Goal: Communication & Community: Share content

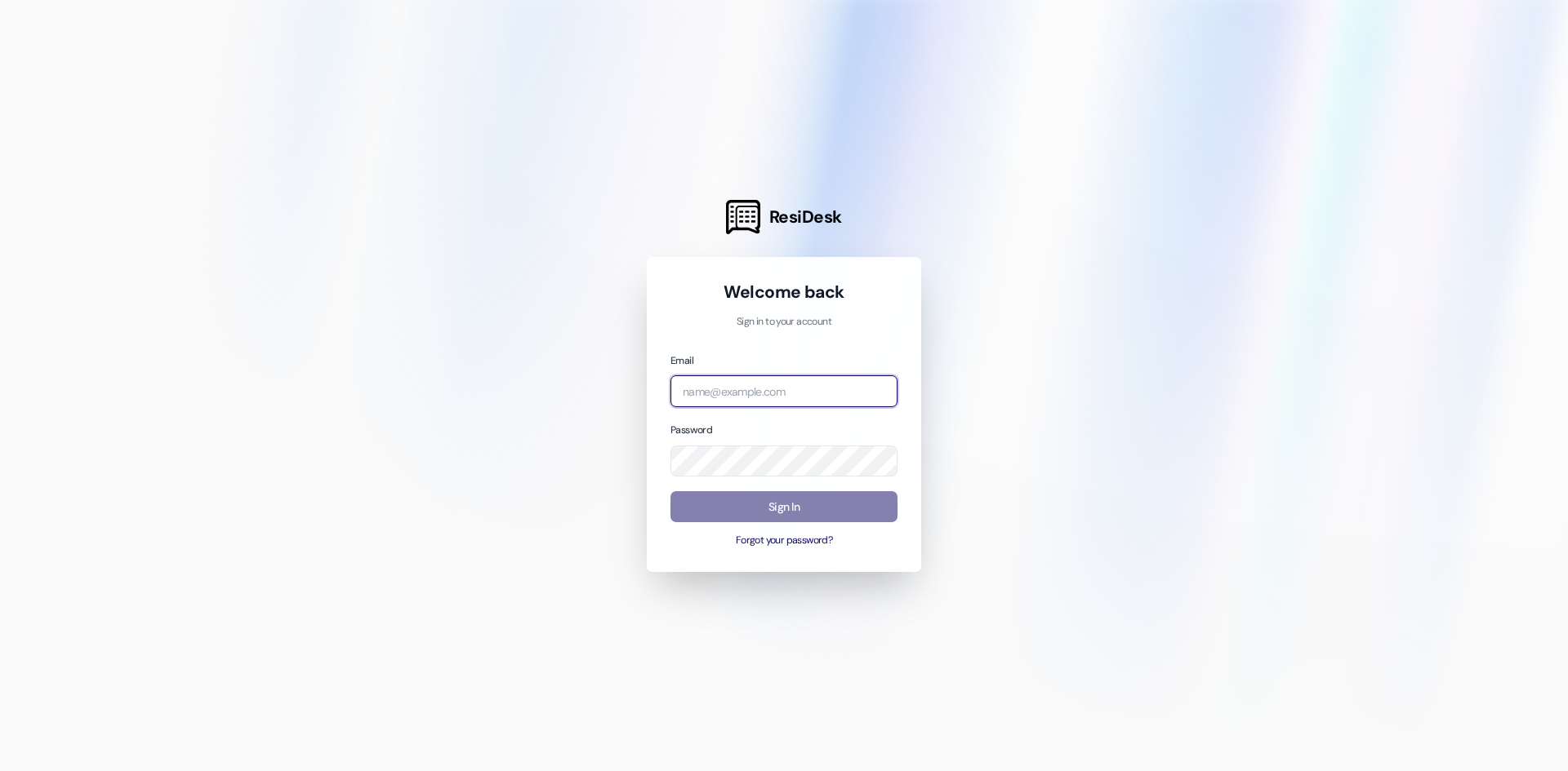
type input "[PERSON_NAME][EMAIL_ADDRESS][PERSON_NAME][DOMAIN_NAME]"
click at [782, 507] on button "Sign In" at bounding box center [784, 508] width 227 height 32
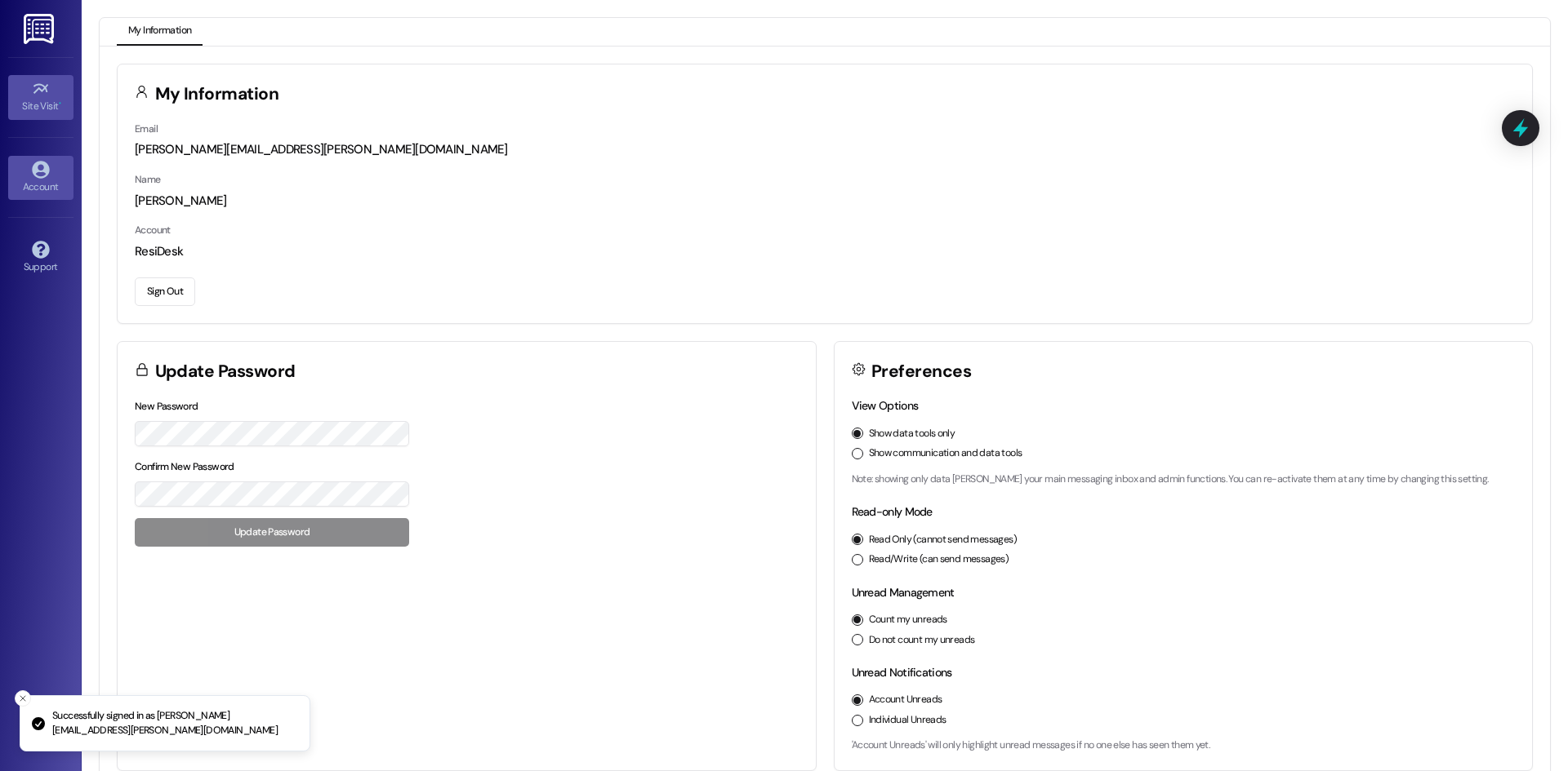
click at [36, 84] on icon at bounding box center [40, 88] width 18 height 18
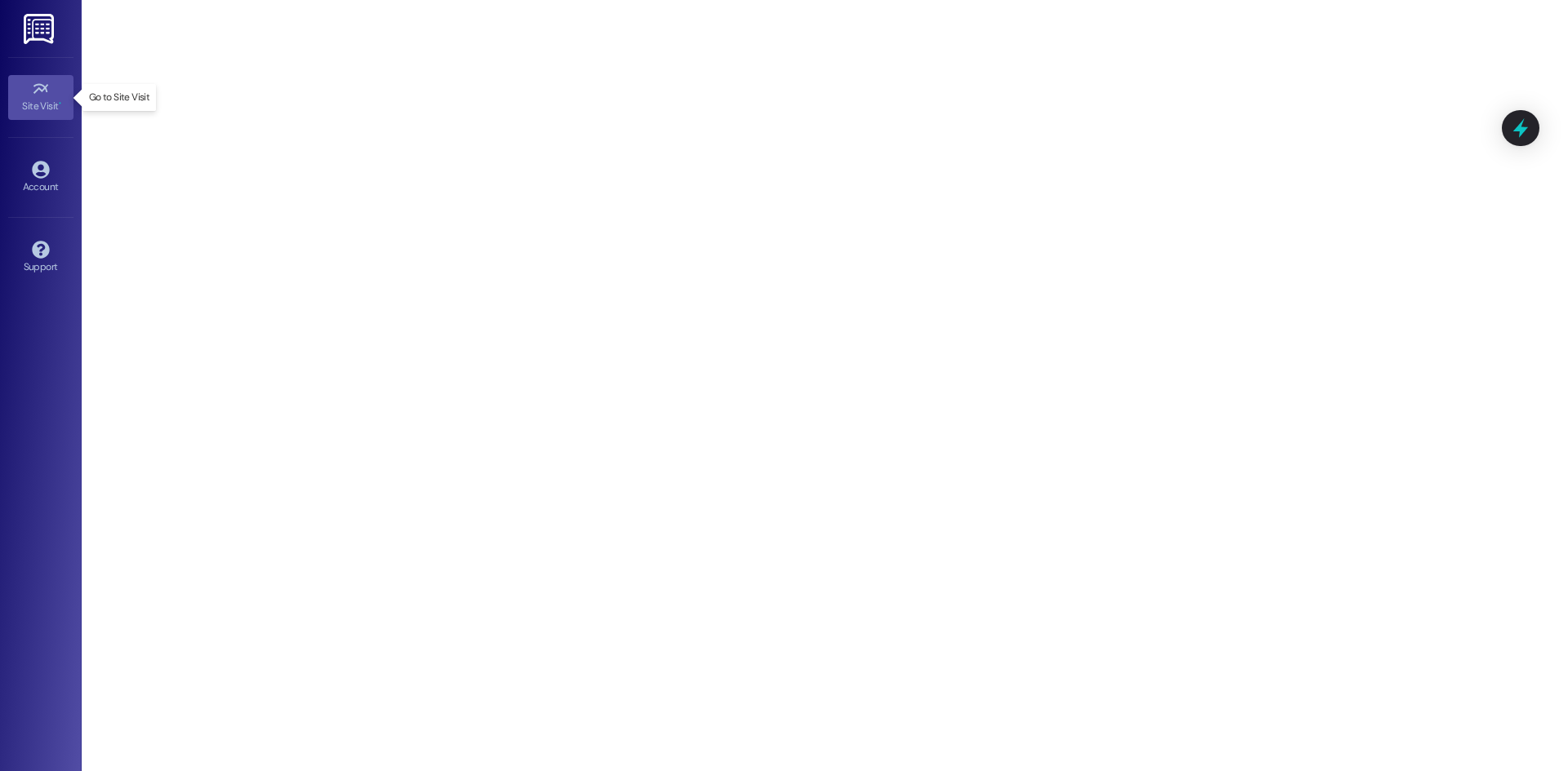
click at [33, 97] on icon at bounding box center [40, 88] width 18 height 18
click at [49, 179] on div "Account" at bounding box center [41, 187] width 82 height 17
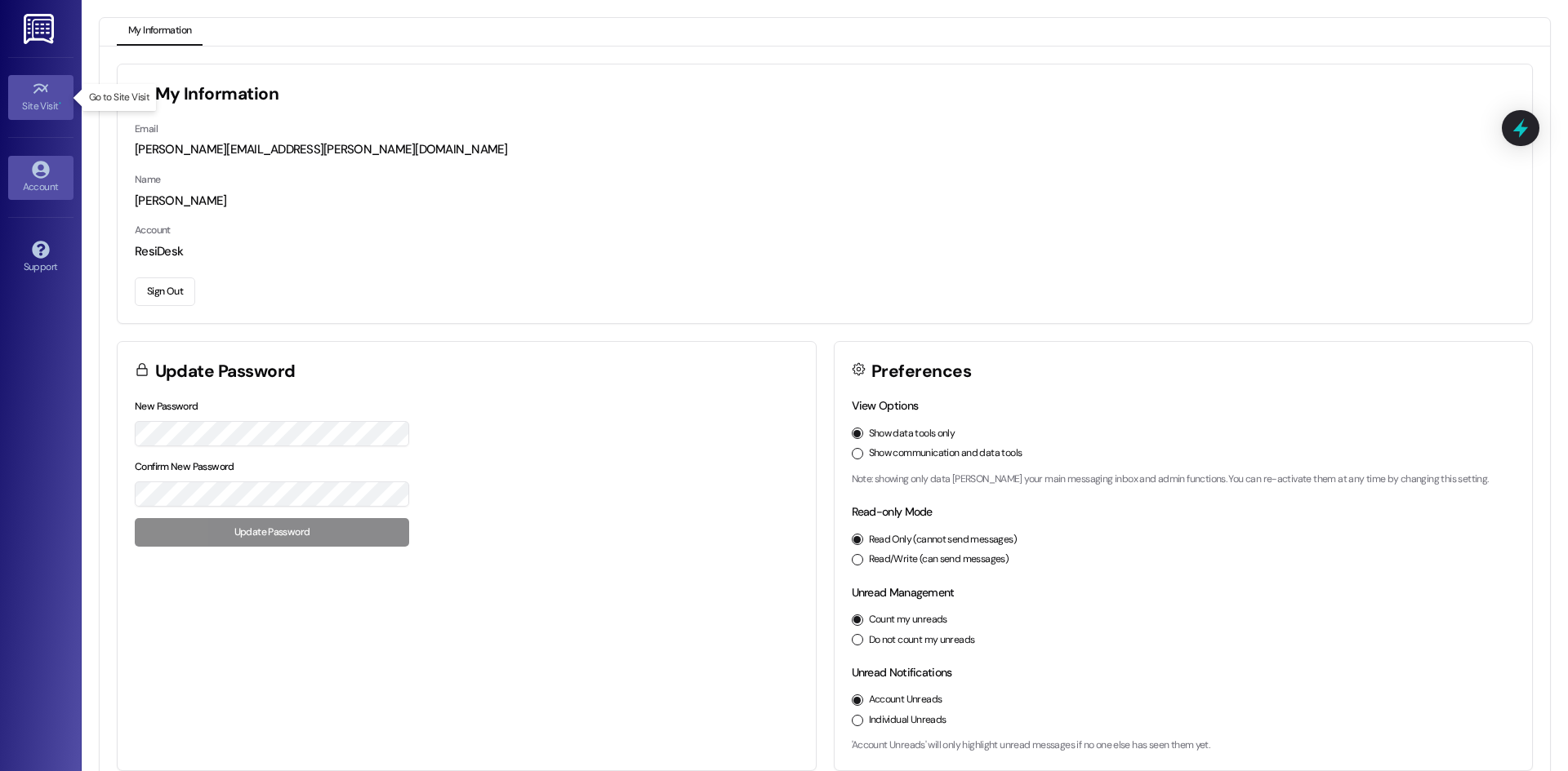
click at [41, 98] on div "Site Visit •" at bounding box center [41, 107] width 82 height 17
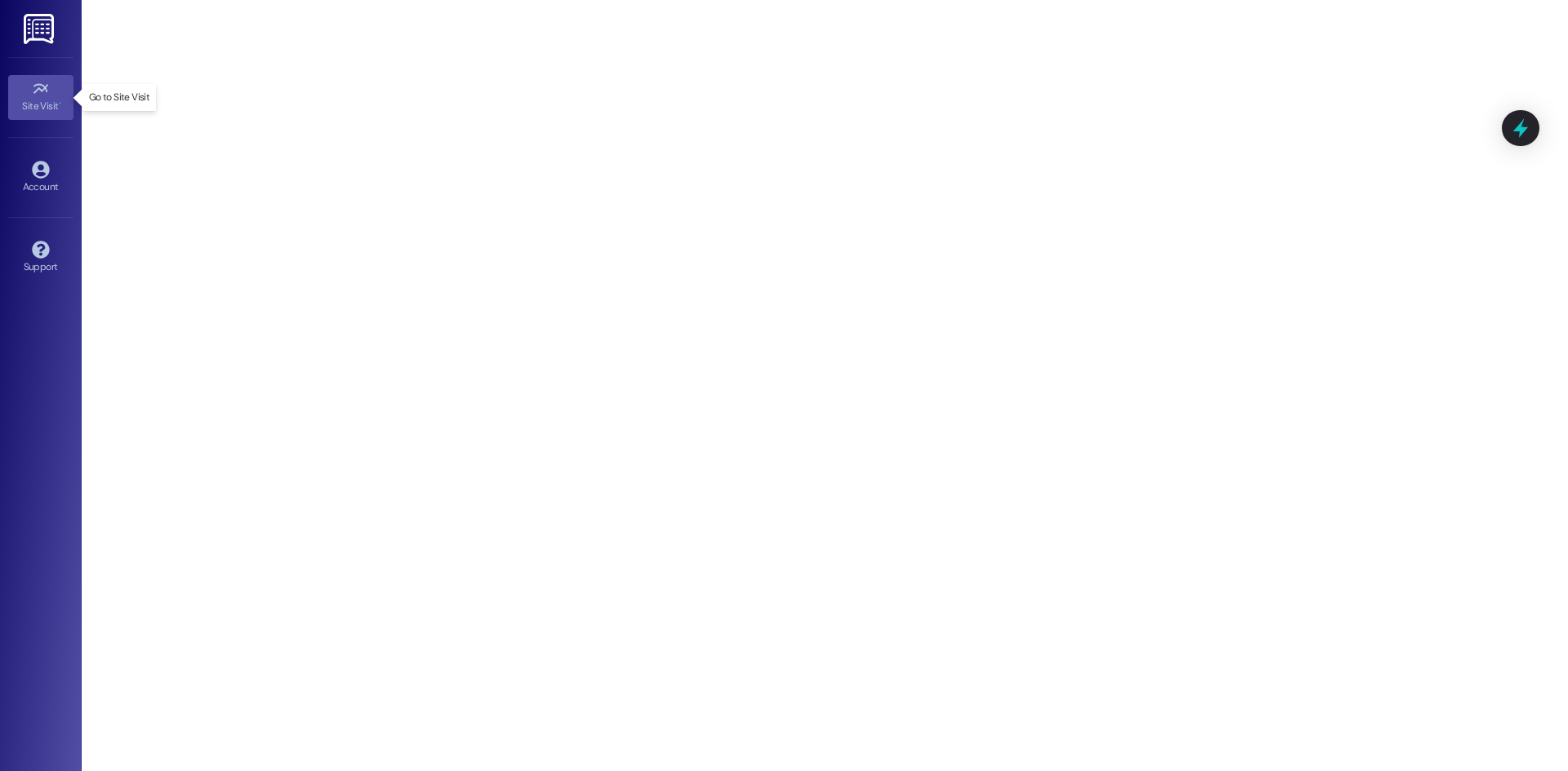
click at [42, 99] on div "Site Visit •" at bounding box center [41, 107] width 82 height 17
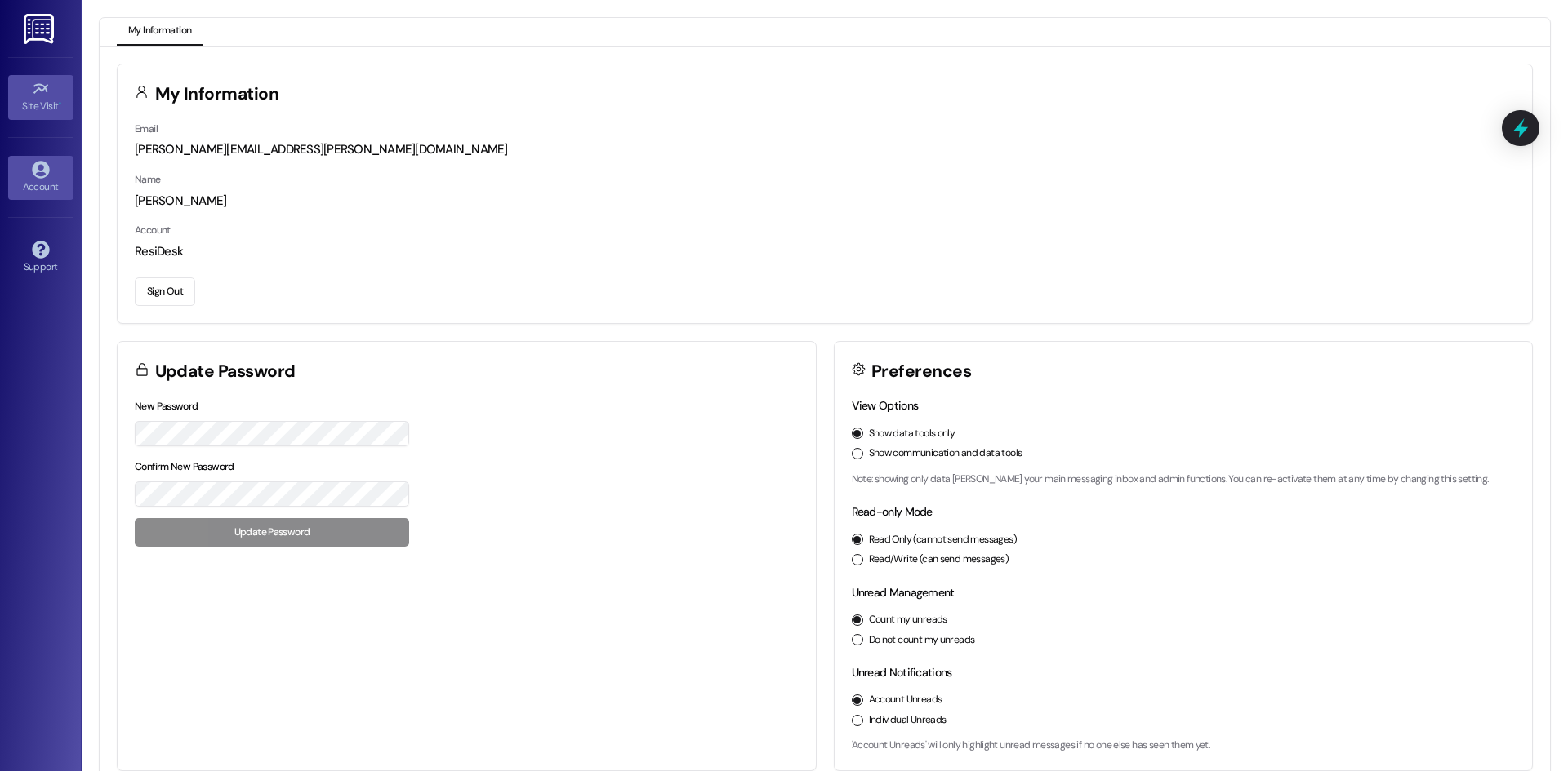
click at [51, 104] on div "Site Visit •" at bounding box center [41, 107] width 82 height 17
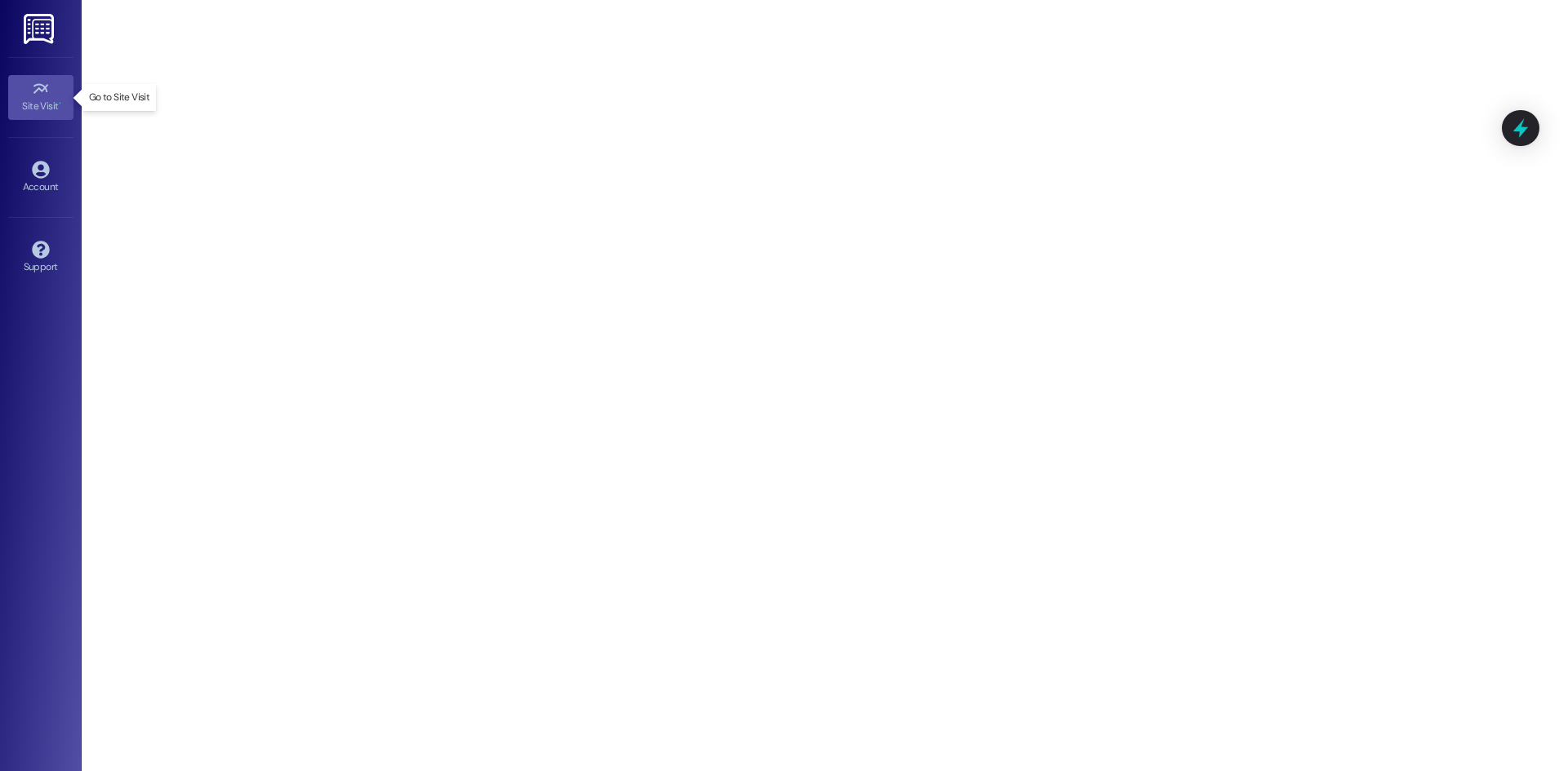
click at [44, 92] on icon at bounding box center [40, 88] width 18 height 18
click at [46, 90] on icon at bounding box center [40, 88] width 18 height 18
click at [45, 25] on img at bounding box center [41, 29] width 33 height 31
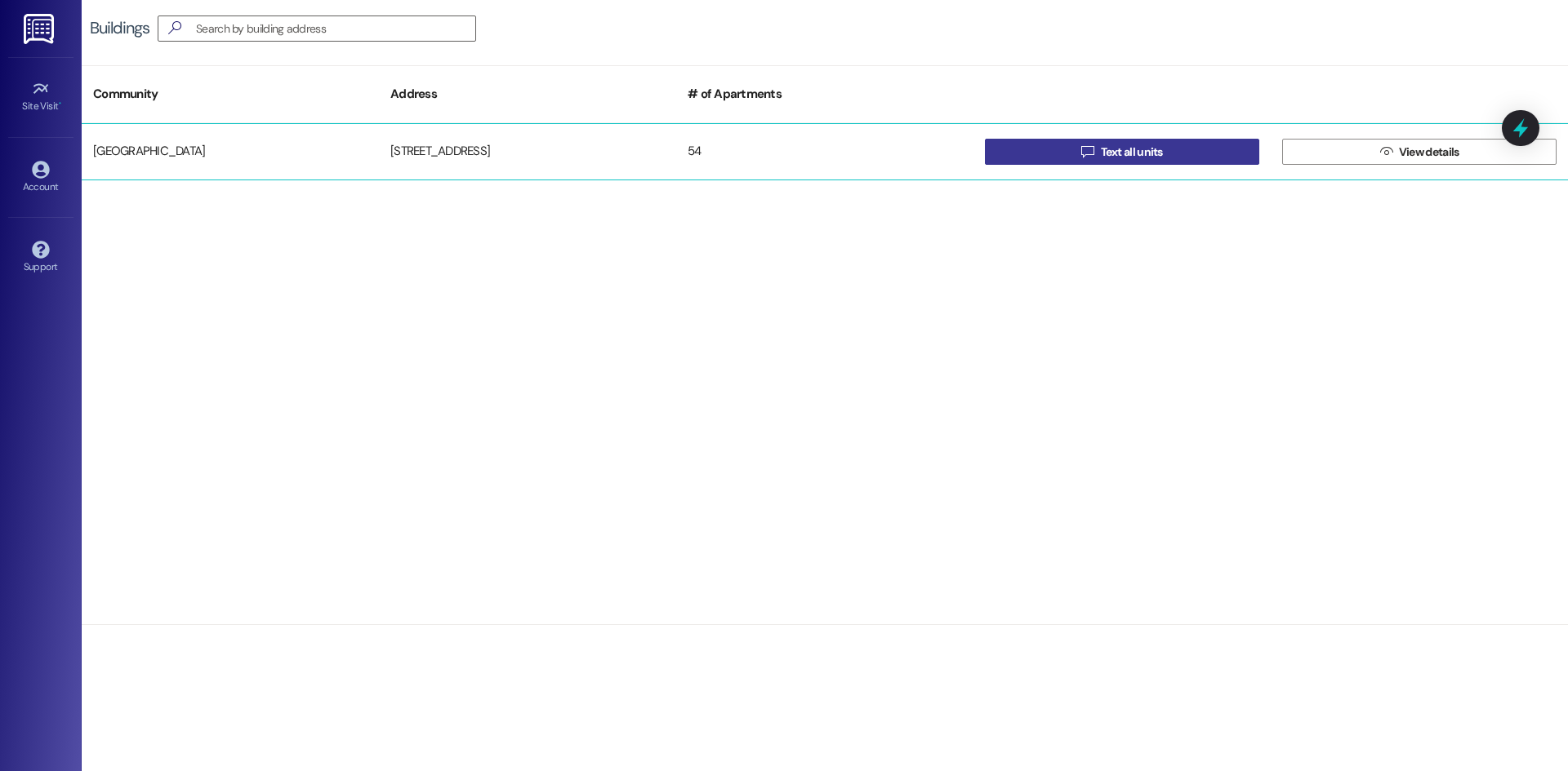
click at [1117, 154] on span "Text all units" at bounding box center [1132, 152] width 62 height 17
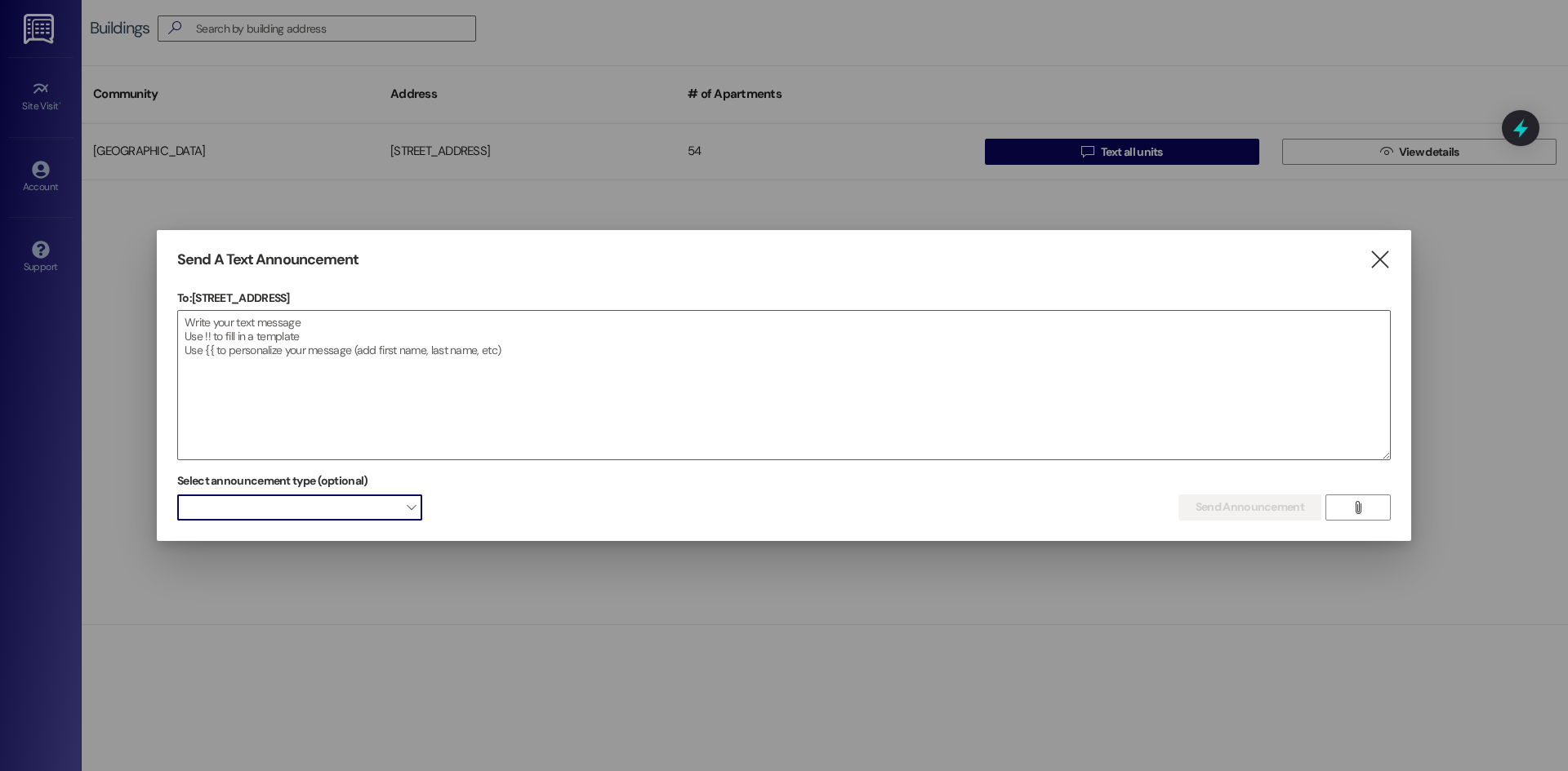
click at [412, 508] on span "" at bounding box center [411, 508] width 9 height 26
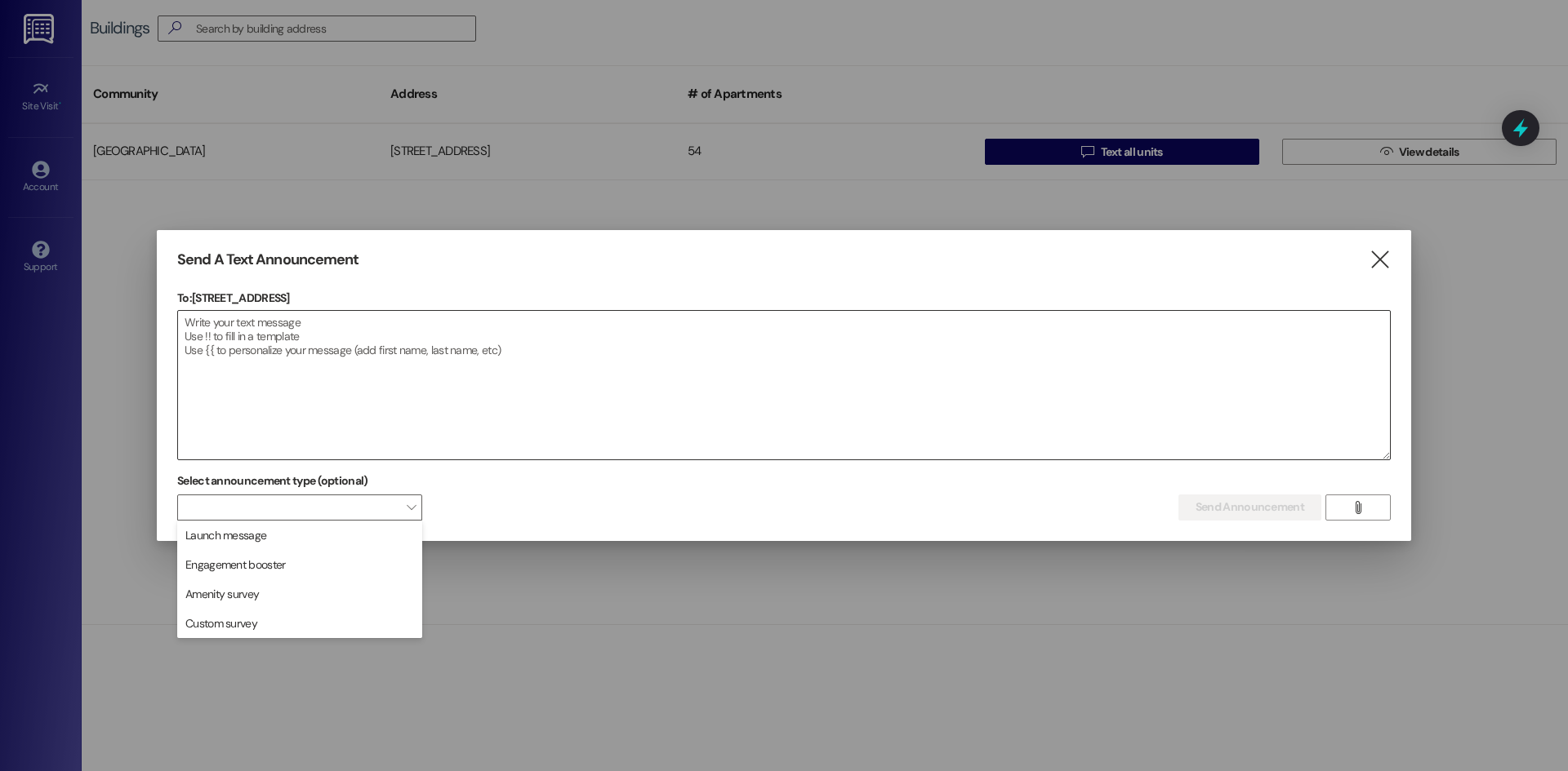
click at [217, 331] on textarea at bounding box center [784, 385] width 1212 height 148
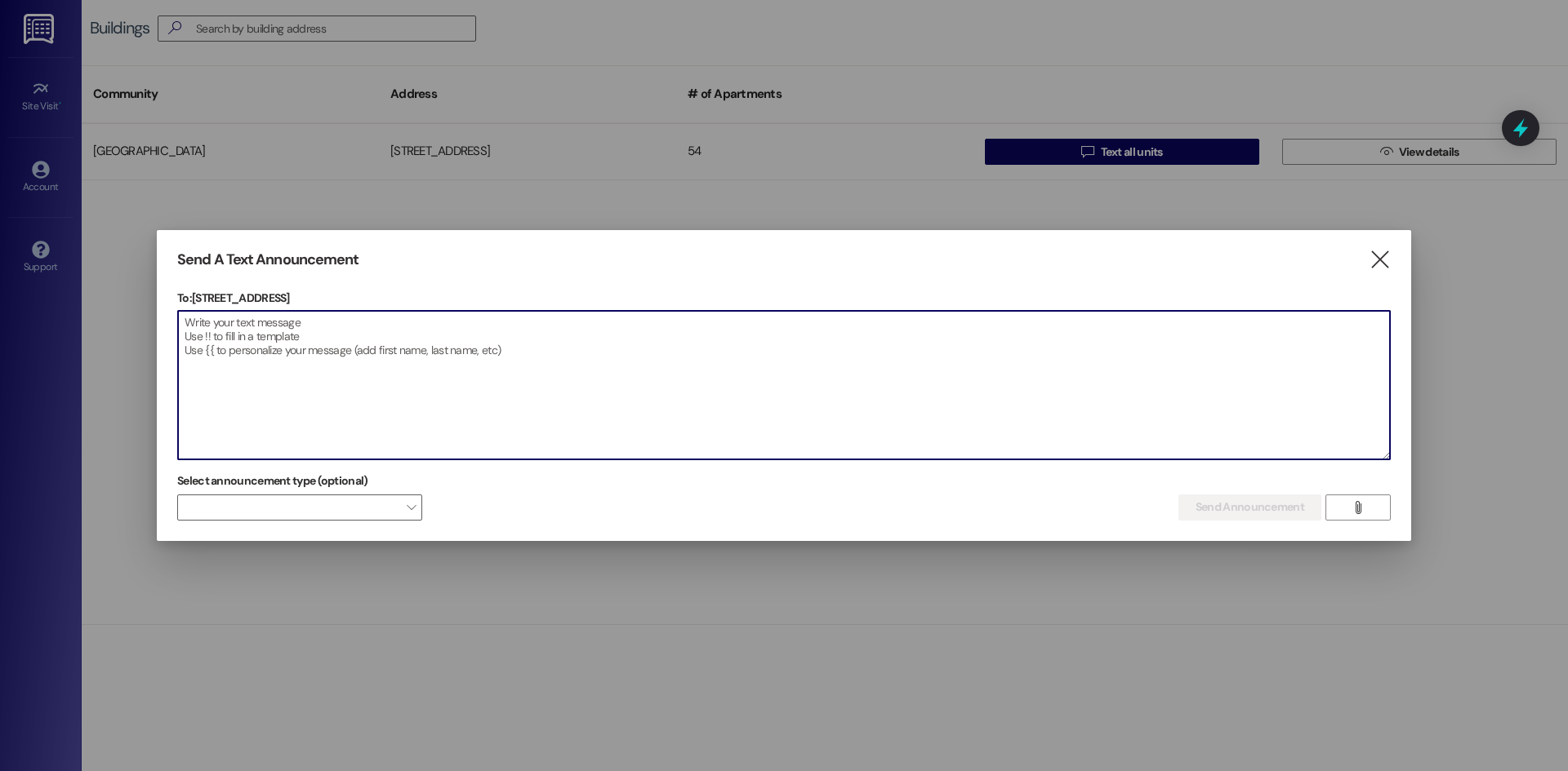
click at [241, 322] on textarea at bounding box center [784, 385] width 1212 height 148
type textarea "G"
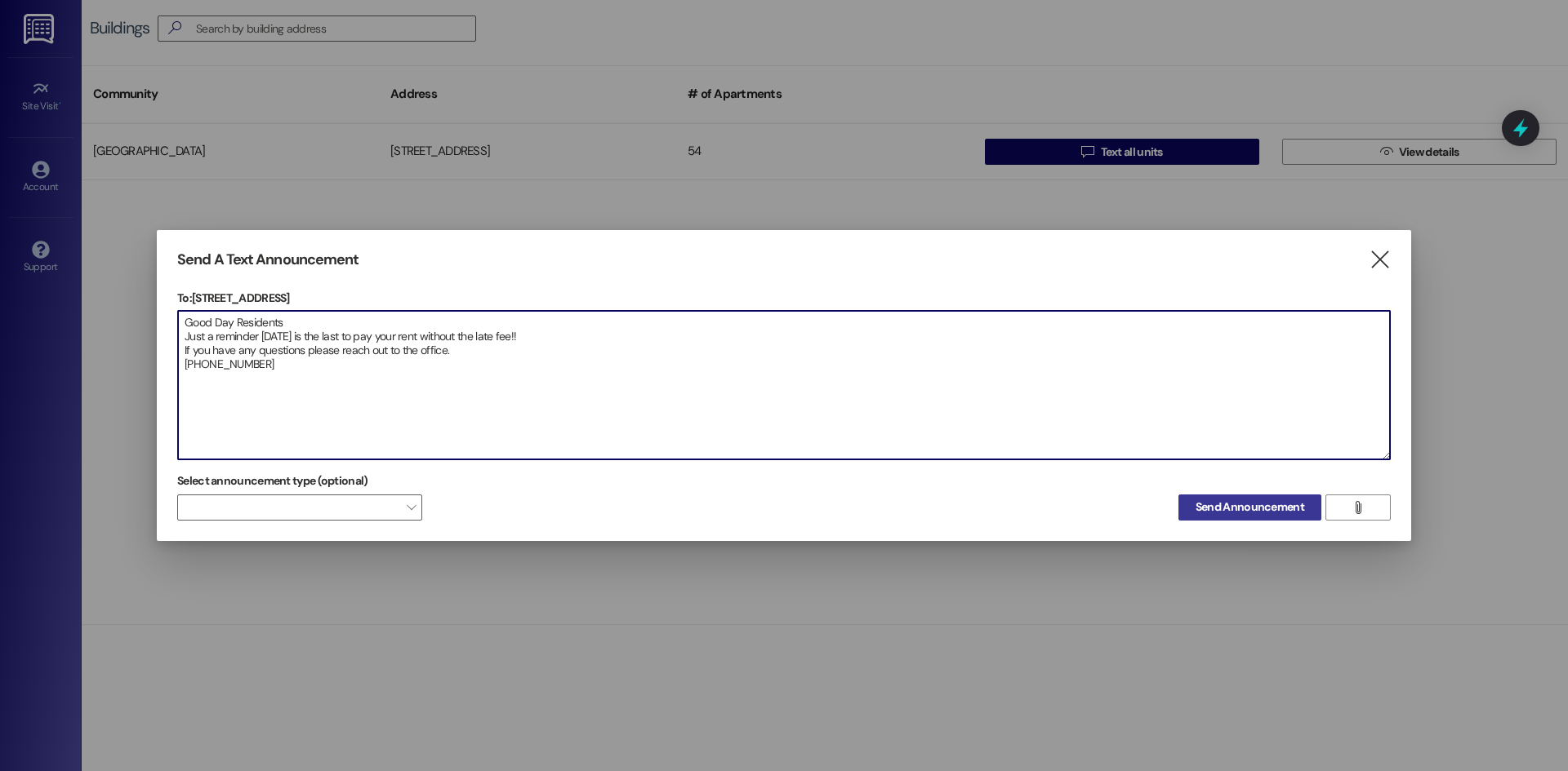
type textarea "Good Day Residents Just a reminder [DATE] is the last to pay your rent without …"
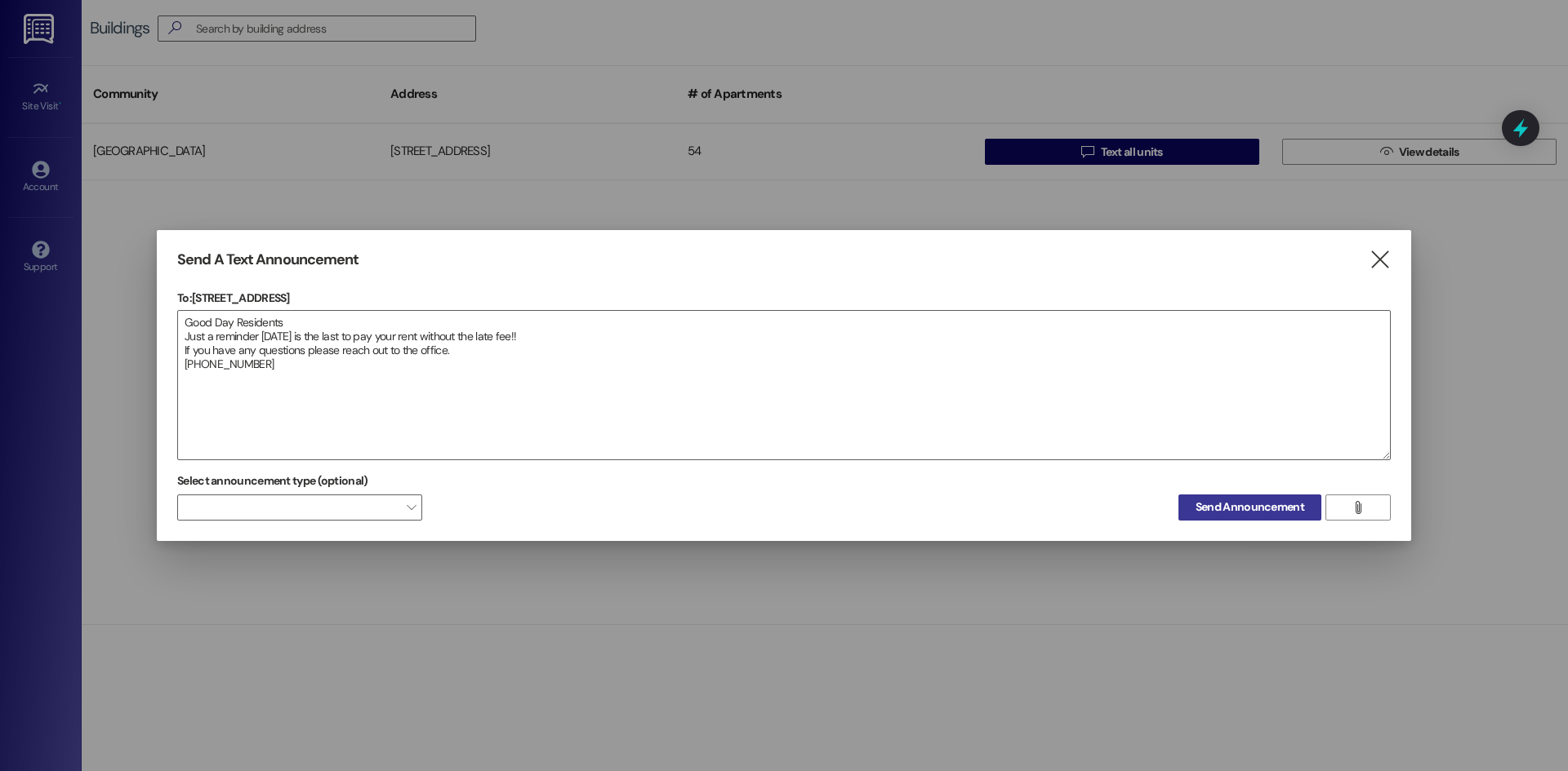
click at [1212, 506] on span "Send Announcement" at bounding box center [1250, 508] width 109 height 17
